Goal: Use online tool/utility: Utilize a website feature to perform a specific function

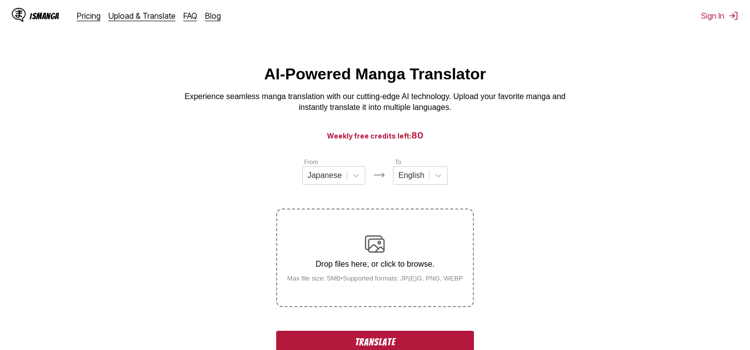
click at [451, 338] on button "Translate" at bounding box center [374, 342] width 197 height 23
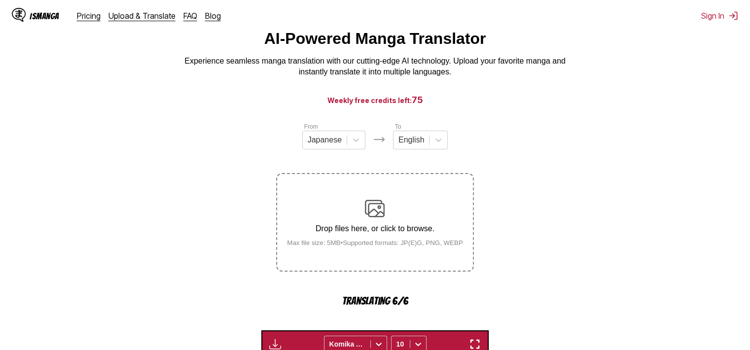
scroll to position [53, 0]
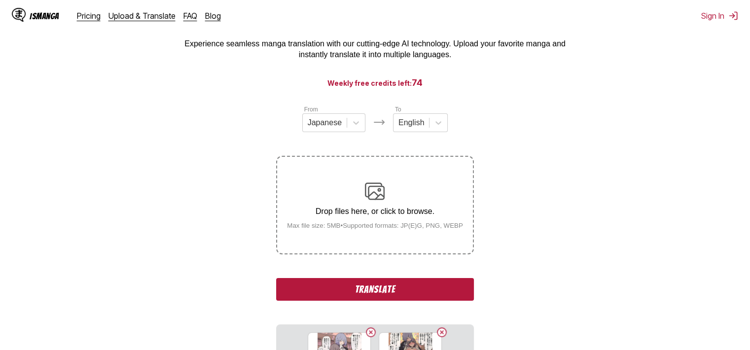
click at [447, 287] on button "Translate" at bounding box center [374, 289] width 197 height 23
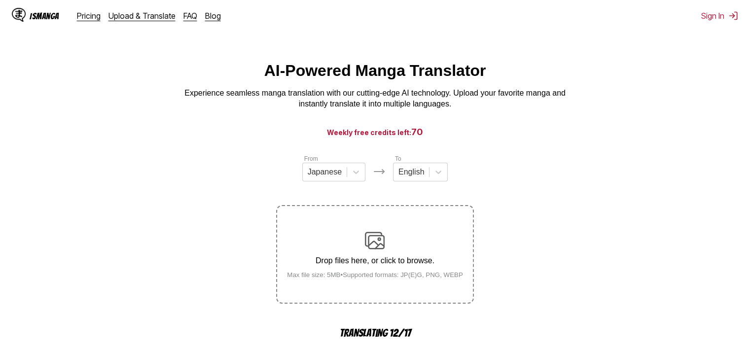
scroll to position [102, 0]
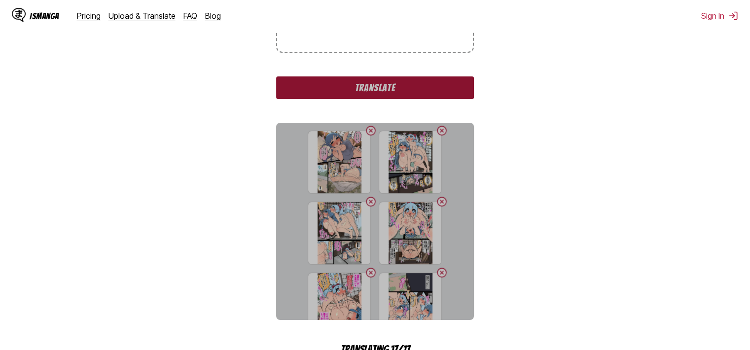
scroll to position [151, 0]
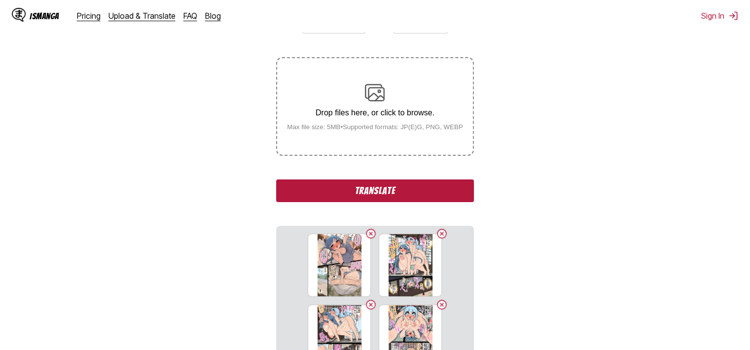
click at [427, 187] on button "Translate" at bounding box center [374, 190] width 197 height 23
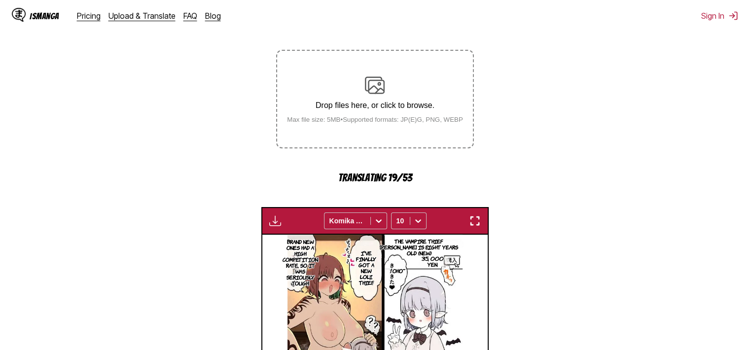
scroll to position [201, 0]
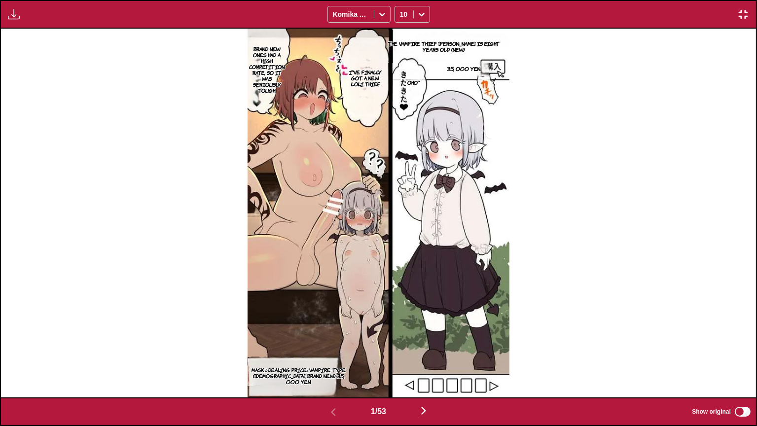
click at [481, 41] on p "The vampire thief [PERSON_NAME] is eight years old (new)" at bounding box center [443, 46] width 131 height 16
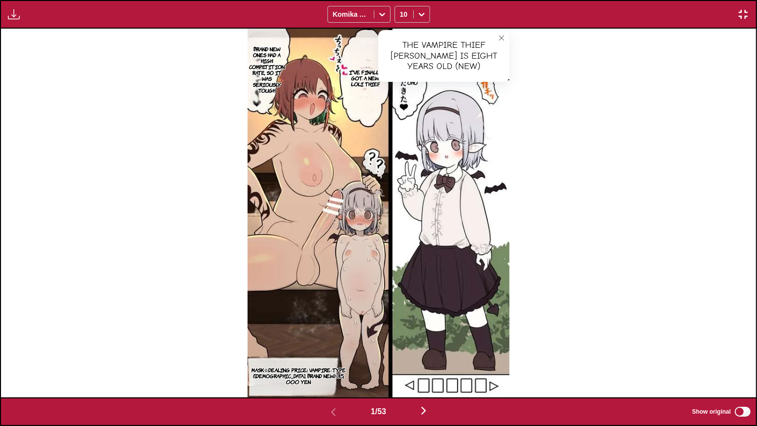
click at [498, 34] on icon "close-tooltip" at bounding box center [501, 37] width 7 height 7
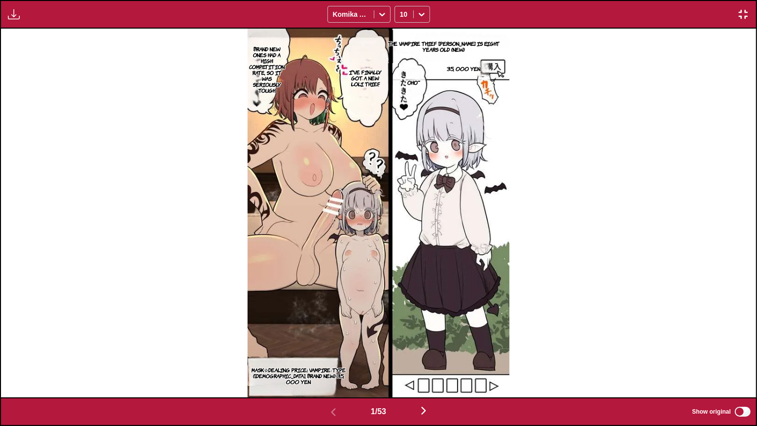
click at [363, 80] on p "I've finally got a new loli thief." at bounding box center [364, 78] width 39 height 22
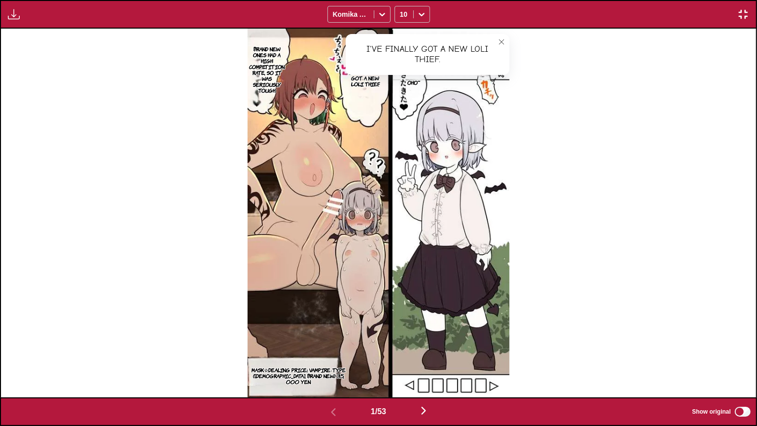
click at [276, 66] on p "Brand new ones had a high competition rate, so it was seriously tough." at bounding box center [266, 69] width 39 height 51
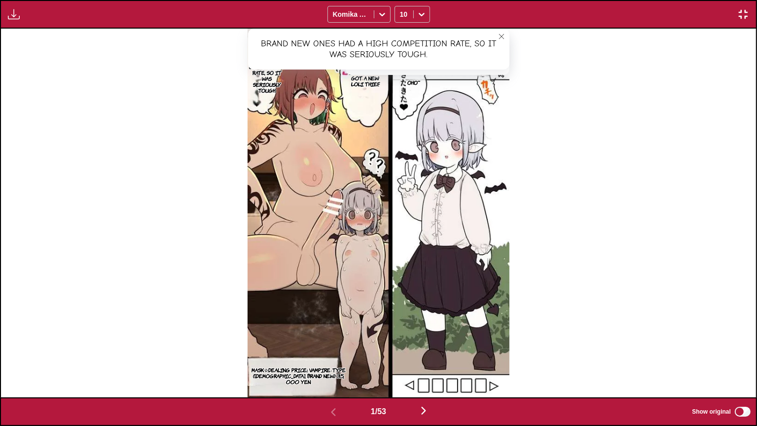
click at [321, 349] on p "Mask☆Dealing Price: Vampire-type ([DEMOGRAPHIC_DATA], brand new) 35, 000 yen" at bounding box center [298, 376] width 101 height 22
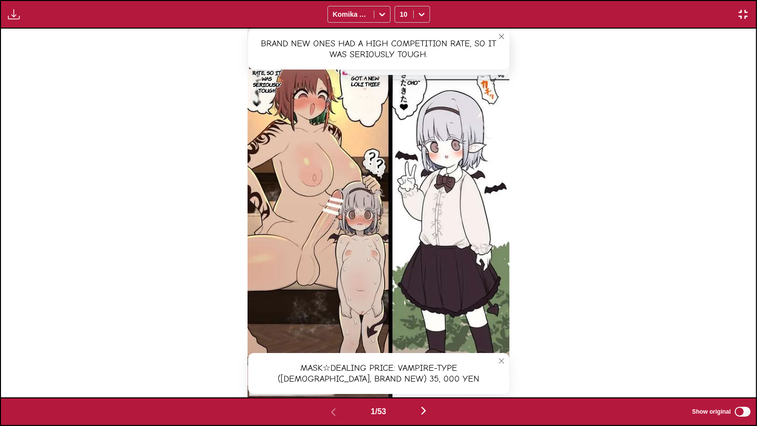
scroll to position [0, 755]
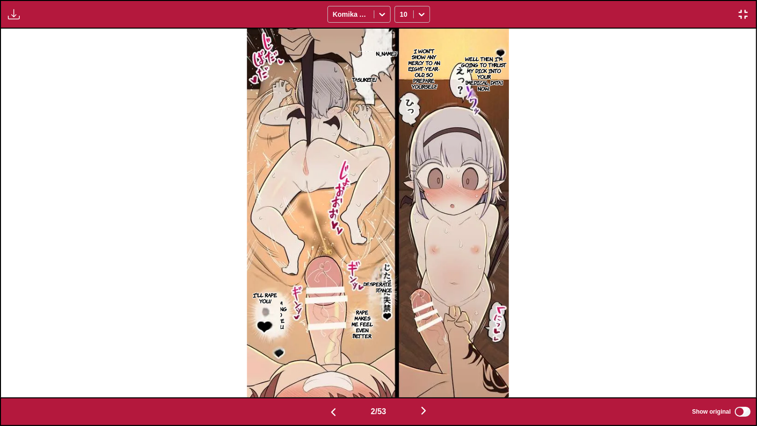
click at [486, 75] on p "Well then, I'm going to thrust my dick into your [MEDICAL_DATA] now." at bounding box center [484, 73] width 50 height 39
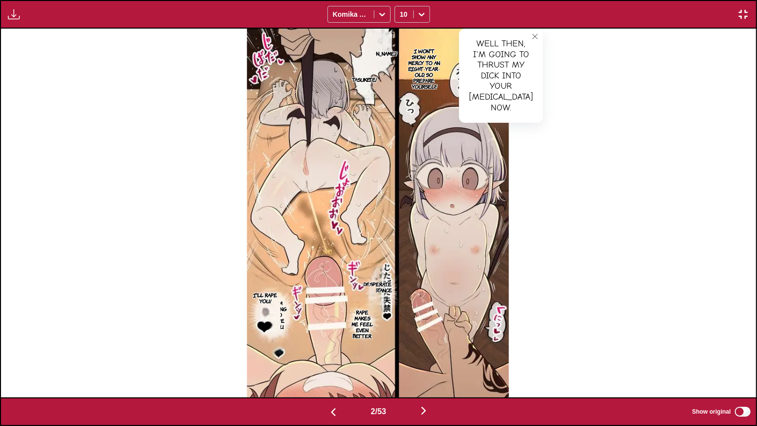
click at [419, 66] on p "I won't show any mercy to an eight-year-old, so prepare yourself." at bounding box center [423, 68] width 39 height 45
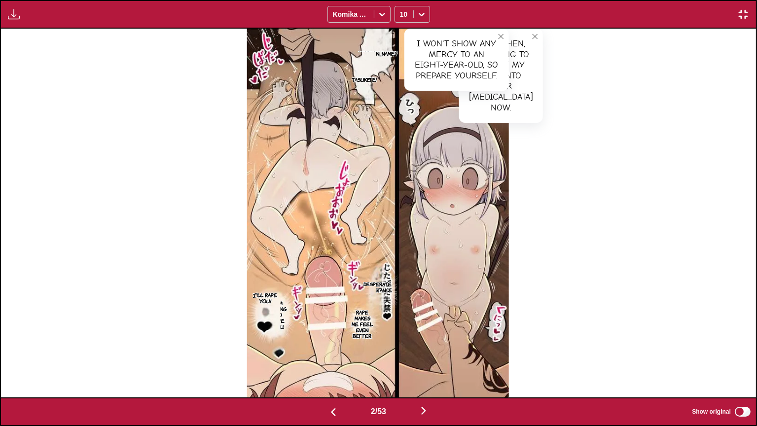
click at [391, 285] on p "Desperate resistance" at bounding box center [377, 287] width 33 height 16
click at [362, 316] on p "Rape makes me feel even better." at bounding box center [362, 324] width 28 height 34
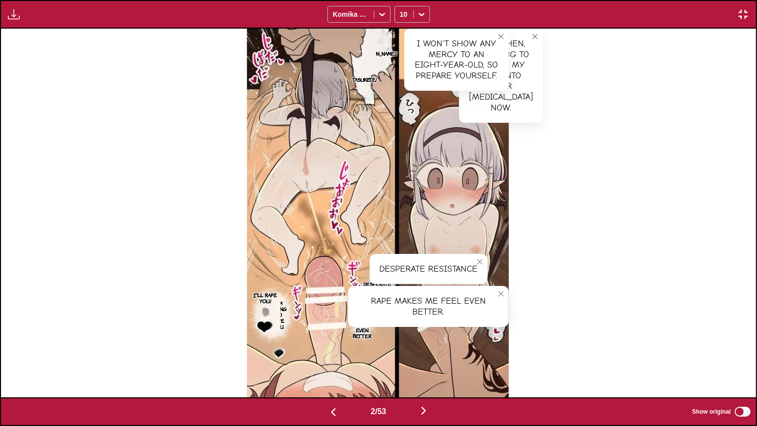
click at [264, 297] on p "I'll rape you!" at bounding box center [264, 298] width 31 height 16
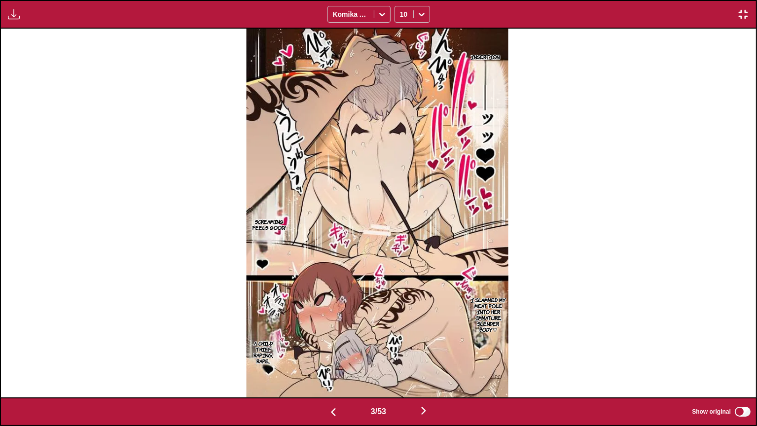
click at [266, 227] on p "Screaming feels good!" at bounding box center [269, 224] width 39 height 16
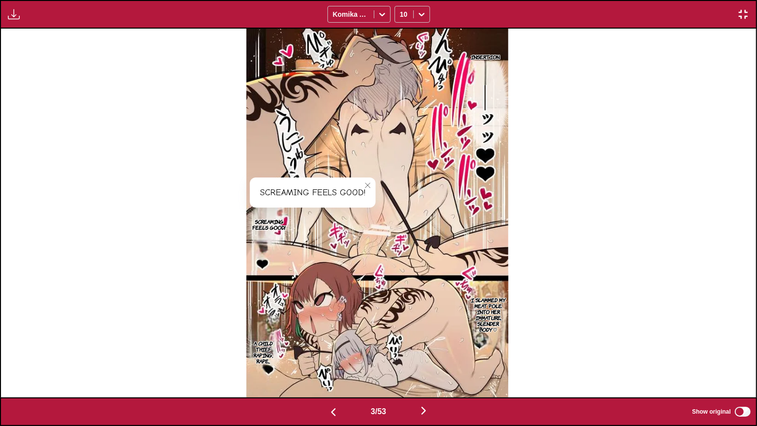
click at [491, 312] on p "I slammed my meat pole into her immature, slender body♡" at bounding box center [488, 314] width 40 height 39
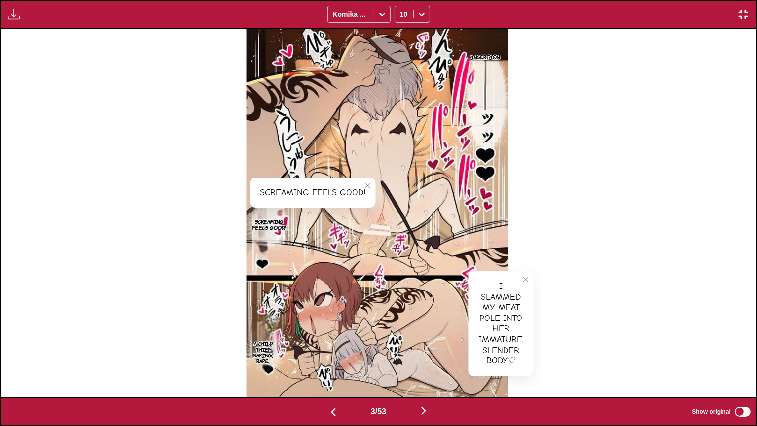
click at [266, 343] on p "A child thief raping, rape..." at bounding box center [263, 352] width 32 height 28
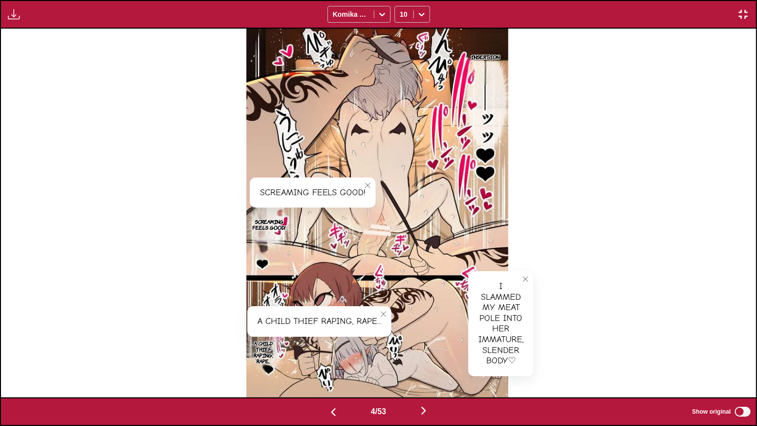
scroll to position [0, 2265]
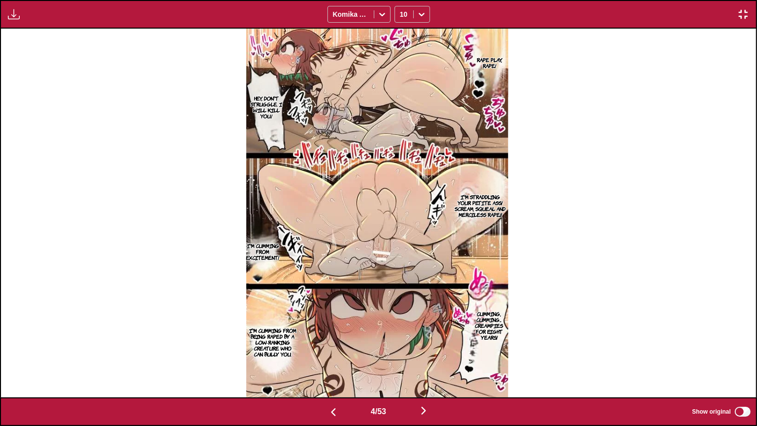
click at [278, 103] on p "Hey, don't struggle. I will kill you!" at bounding box center [265, 107] width 37 height 28
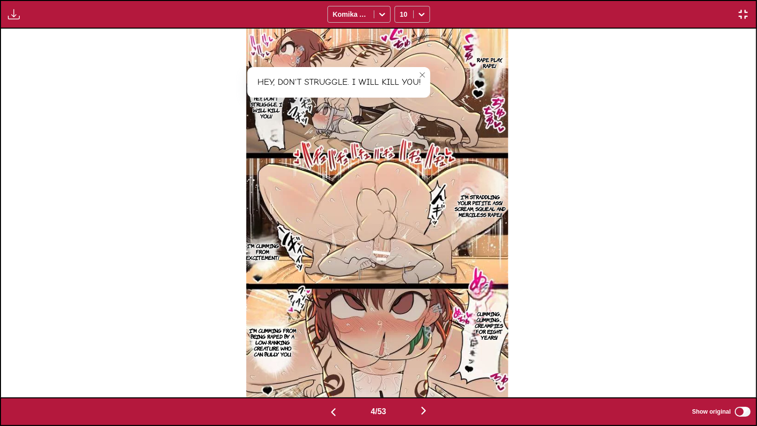
click at [486, 197] on p "I'm straddling your petite ass! Scream, squeal and merciless rape!!" at bounding box center [479, 206] width 55 height 28
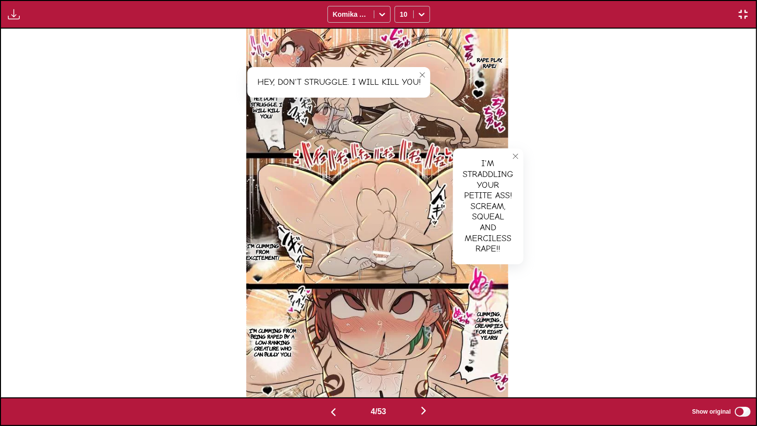
click at [269, 250] on p "I'm cumming from excitement!" at bounding box center [262, 252] width 37 height 22
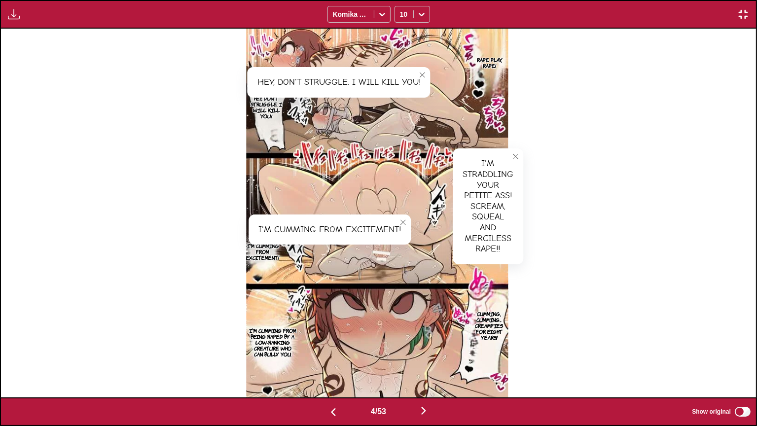
click at [477, 334] on p "Cumming, cumming... Creampies for eight years!" at bounding box center [489, 326] width 38 height 34
click at [274, 345] on p "I'm cumming from being raped by a low-ranking creature who can bully you." at bounding box center [272, 342] width 52 height 34
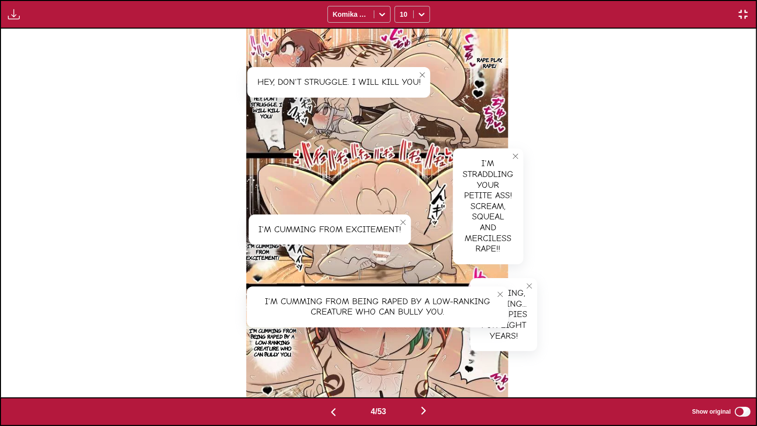
scroll to position [0, 3020]
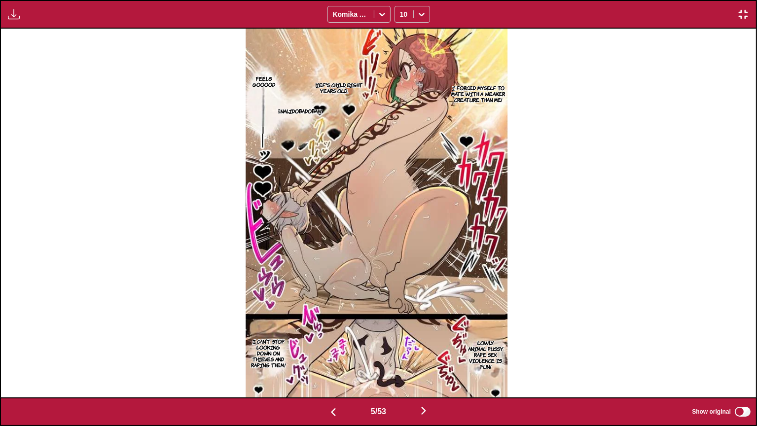
click at [485, 89] on p "I forced myself to mate with a weaker creature than me!" at bounding box center [477, 94] width 59 height 22
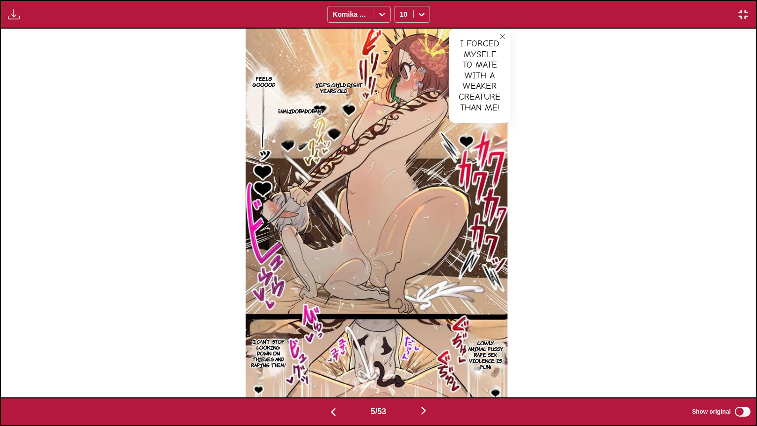
click at [337, 94] on p "A thief's child, eight years old..." at bounding box center [334, 88] width 61 height 16
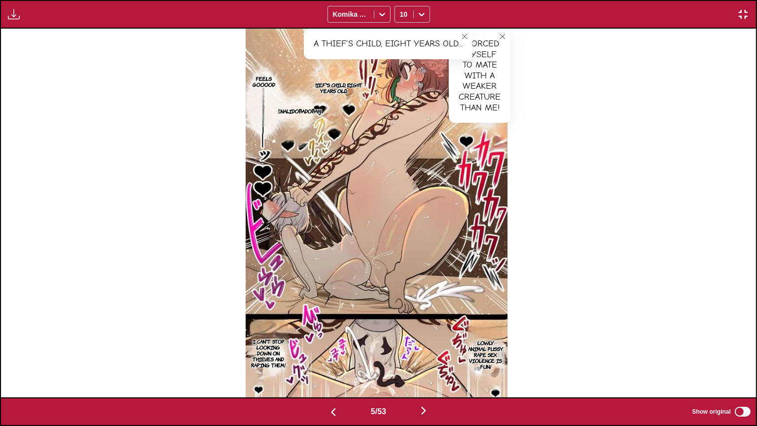
click at [303, 114] on p "Adrenalidobadobah!" at bounding box center [294, 111] width 57 height 10
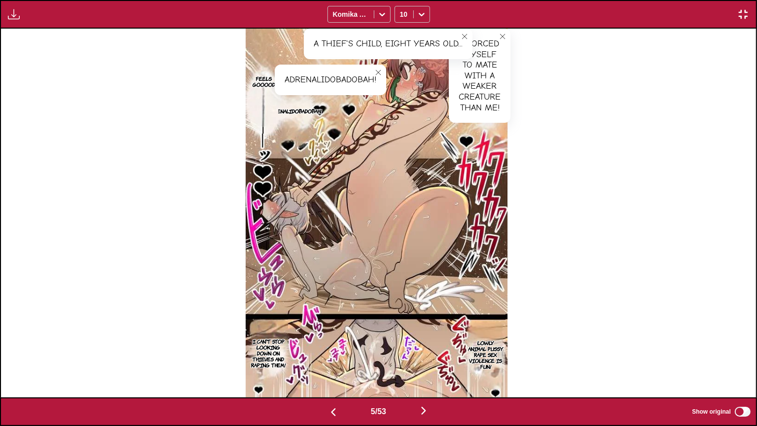
click at [266, 83] on p "Feels gooood" at bounding box center [263, 81] width 29 height 16
click at [500, 349] on p "Lowly animal pussy rape sex violence is fun!" at bounding box center [484, 355] width 39 height 34
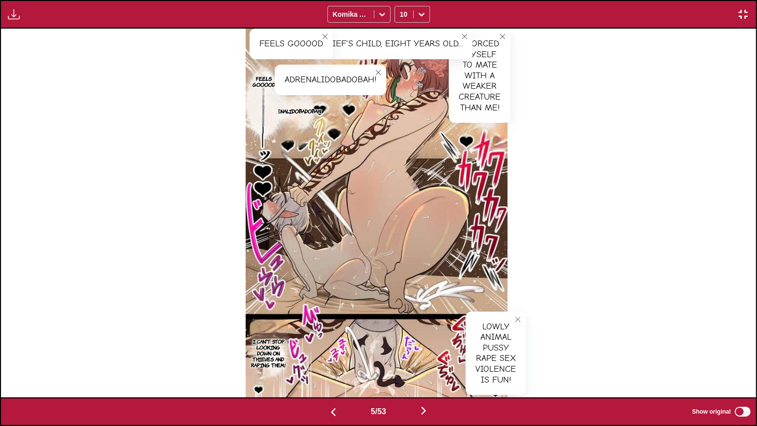
click at [281, 347] on p "I can't stop looking down on thieves and raping them!" at bounding box center [267, 353] width 39 height 34
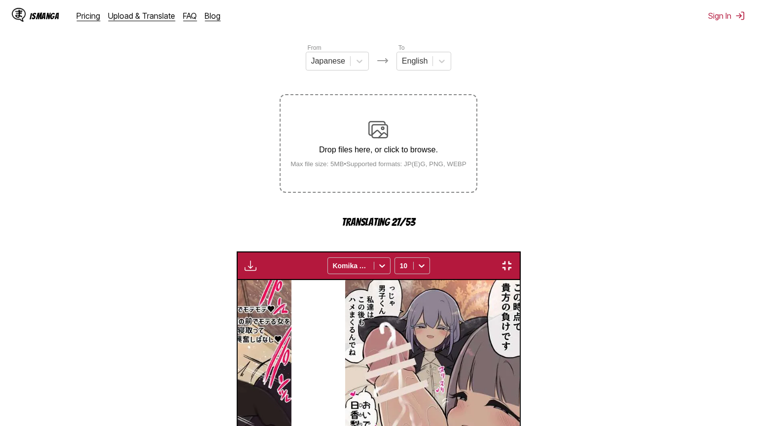
scroll to position [0, 3775]
